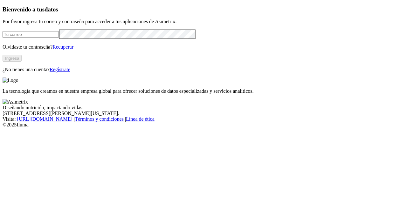
type input "[PERSON_NAME][EMAIL_ADDRESS][PERSON_NAME][DOMAIN_NAME]"
click at [22, 62] on button "Ingresa" at bounding box center [12, 58] width 19 height 7
